Goal: Task Accomplishment & Management: Complete application form

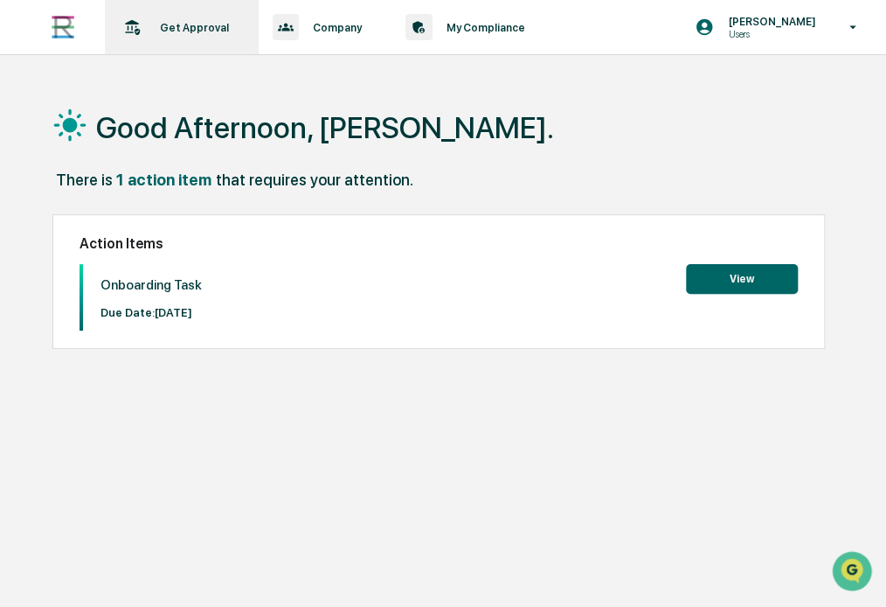
click at [178, 25] on p "Get Approval" at bounding box center [192, 27] width 92 height 13
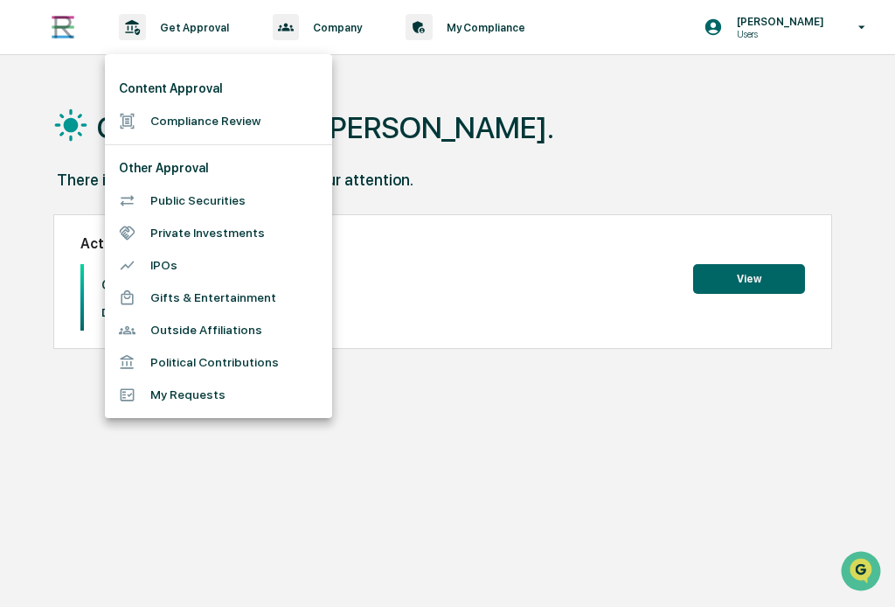
click at [207, 119] on li "Compliance Review" at bounding box center [218, 121] width 227 height 32
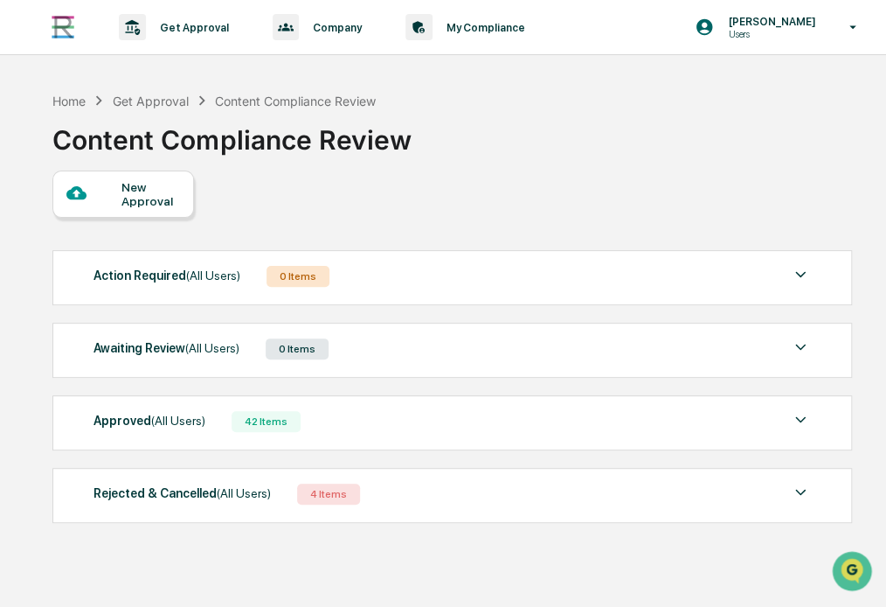
click at [157, 197] on div "New Approval" at bounding box center [150, 194] width 59 height 28
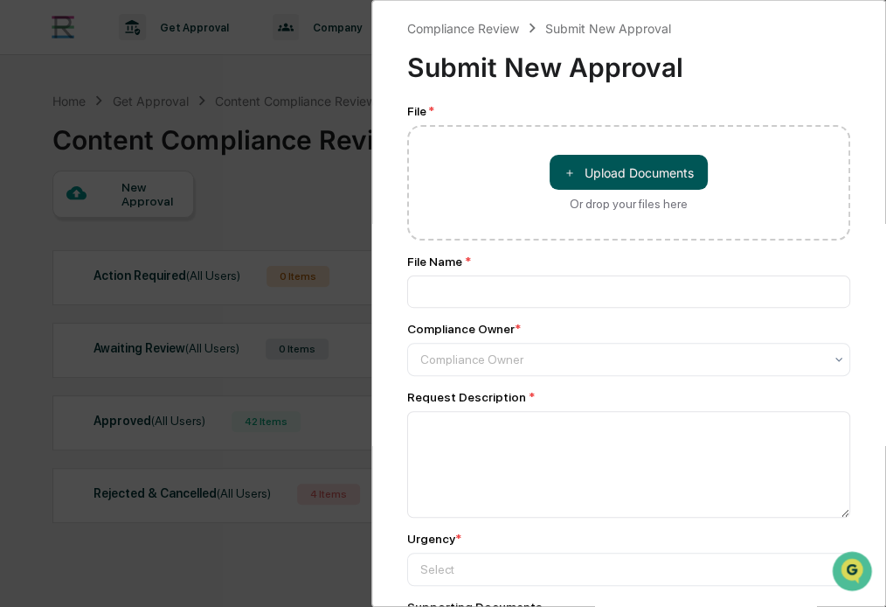
click at [580, 170] on button "＋ Upload Documents" at bounding box center [629, 172] width 158 height 35
type input "**********"
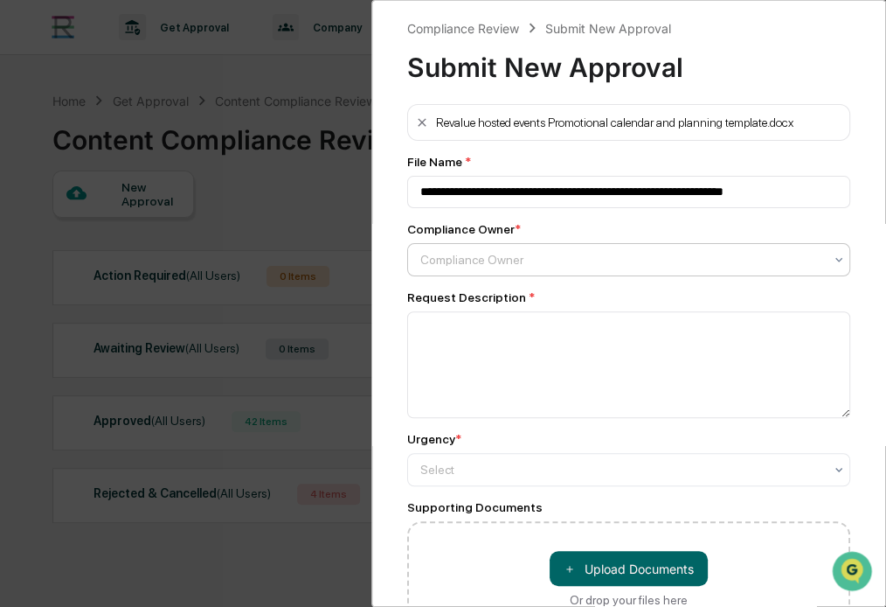
click at [606, 275] on div "Compliance Owner" at bounding box center [628, 259] width 443 height 33
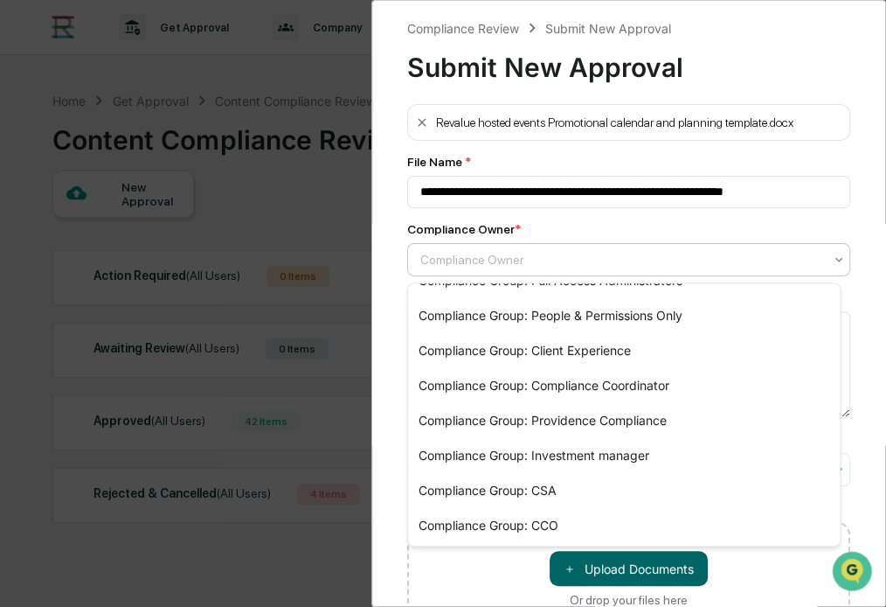
scroll to position [93, 0]
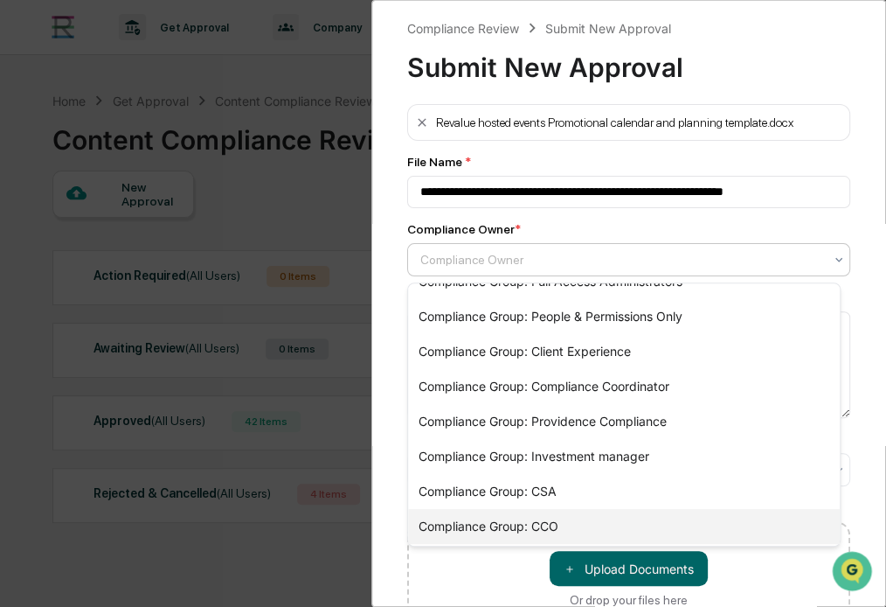
click at [540, 518] on div "Compliance Group: CCO" at bounding box center [624, 526] width 432 height 35
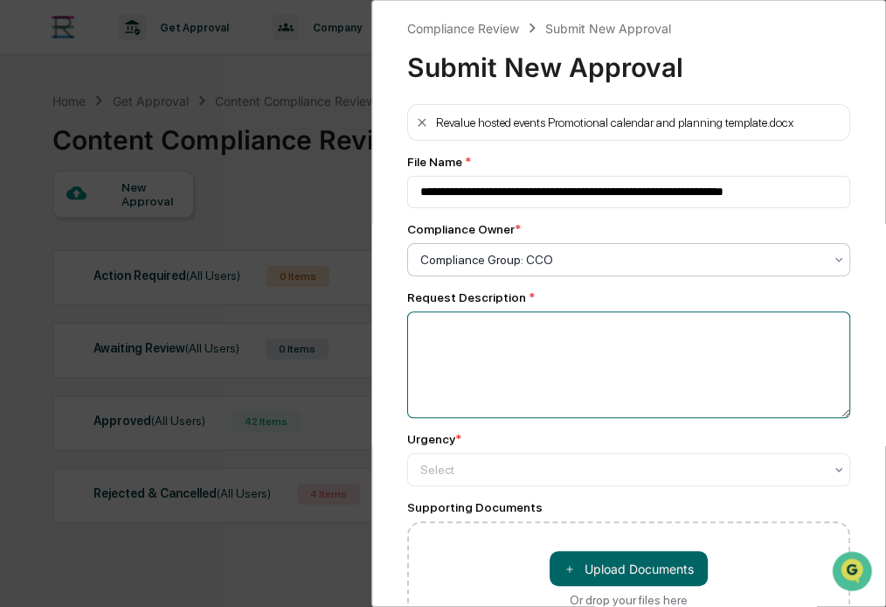
click at [524, 346] on textarea at bounding box center [628, 364] width 443 height 107
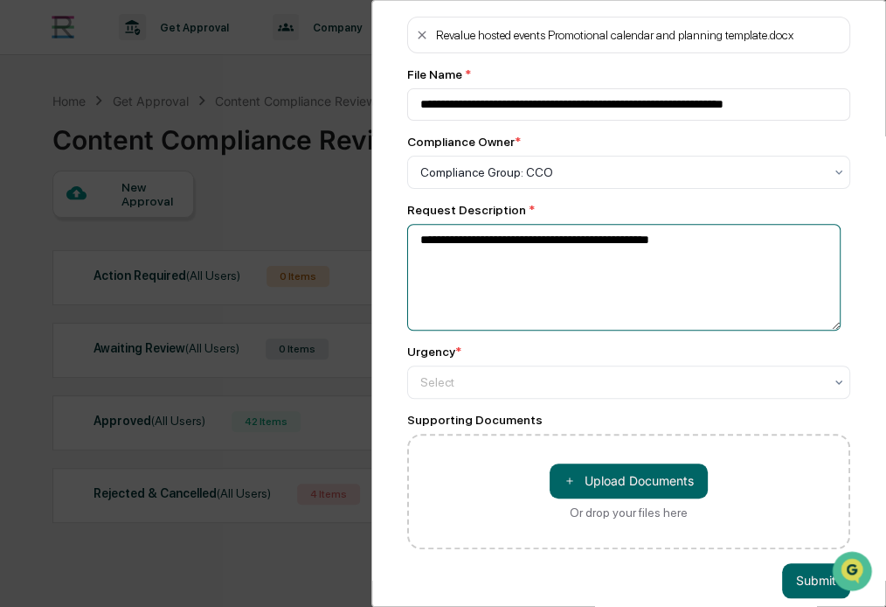
scroll to position [89, 0]
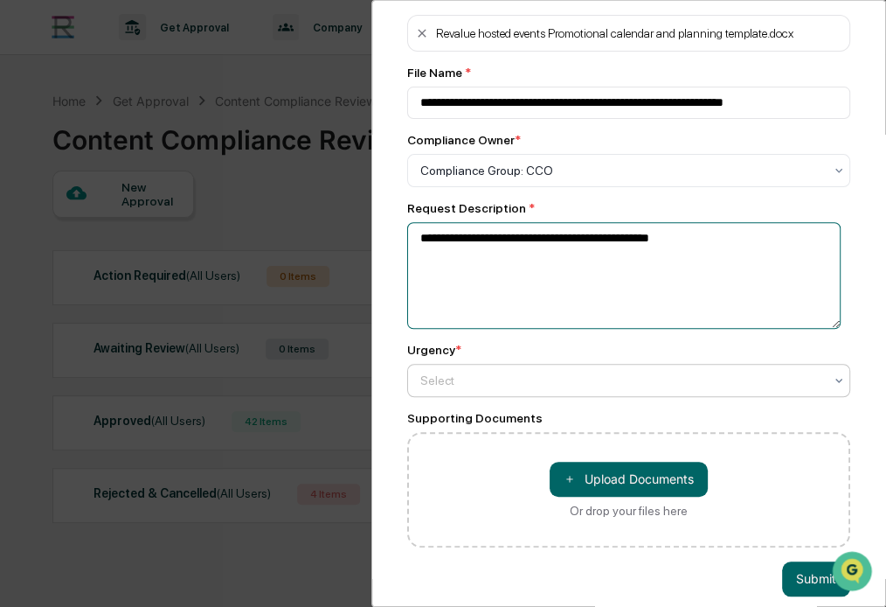
type textarea "**********"
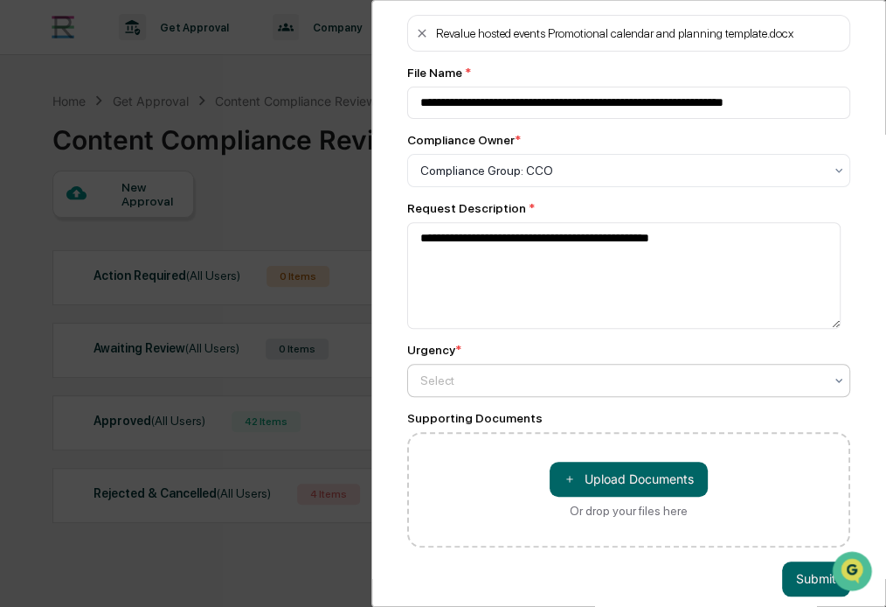
click at [528, 183] on div "Select" at bounding box center [622, 170] width 420 height 24
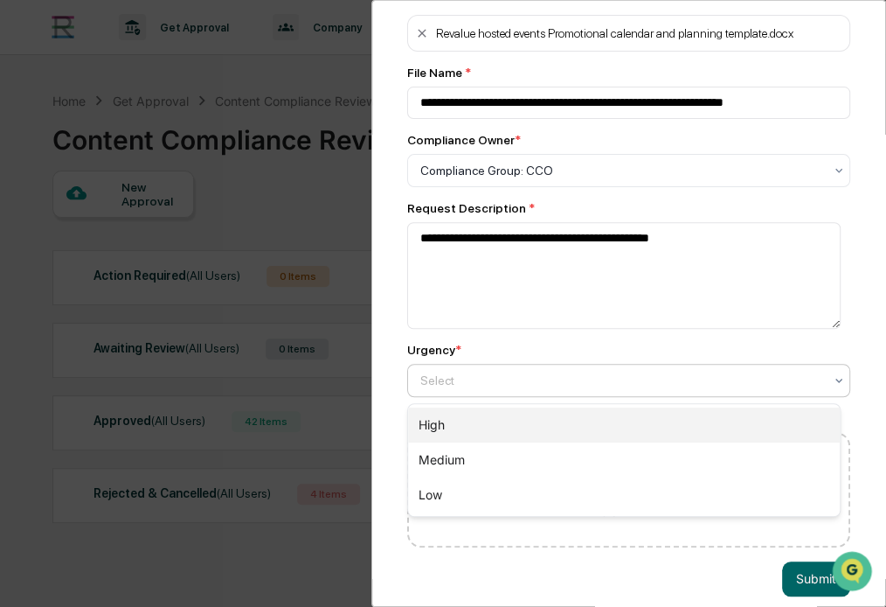
click at [471, 426] on div "High" at bounding box center [624, 424] width 432 height 35
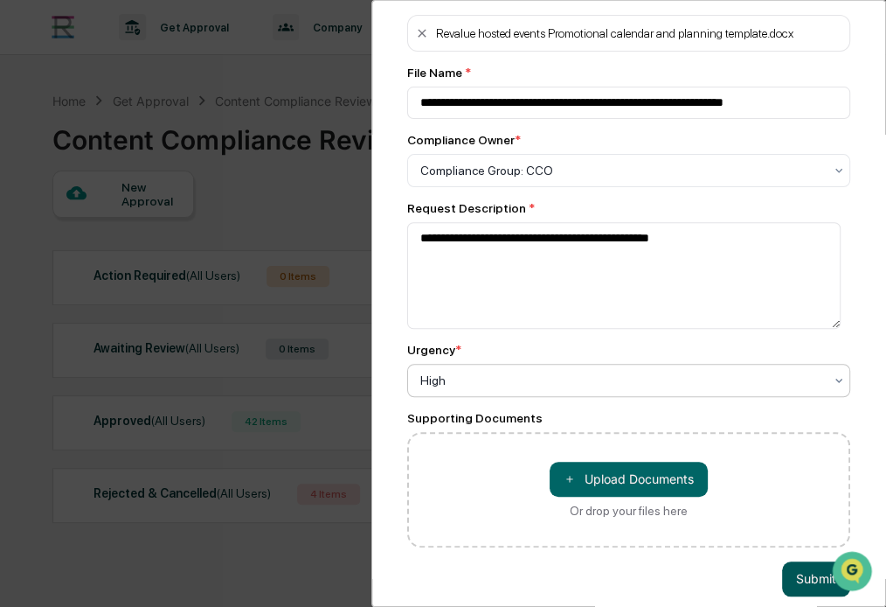
click at [789, 581] on button "Submit" at bounding box center [816, 578] width 68 height 35
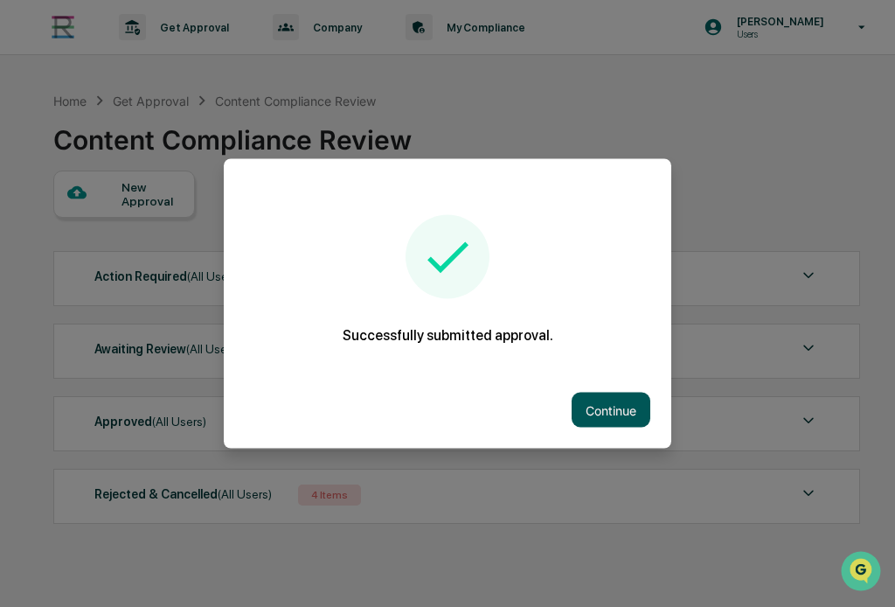
click at [579, 400] on button "Continue" at bounding box center [611, 409] width 79 height 35
